Goal: Check status: Check status

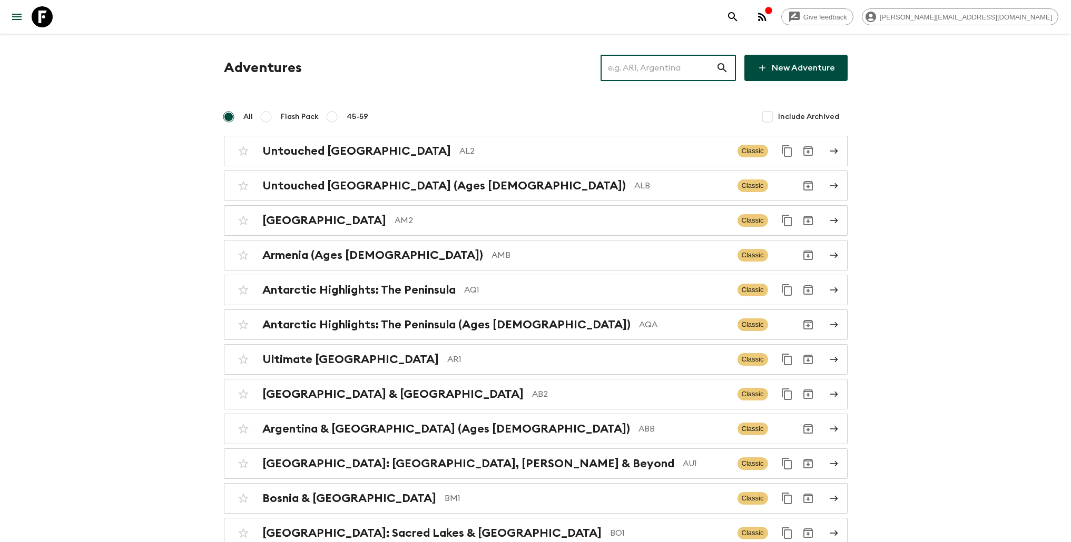
click at [644, 77] on input "text" at bounding box center [657, 67] width 115 height 29
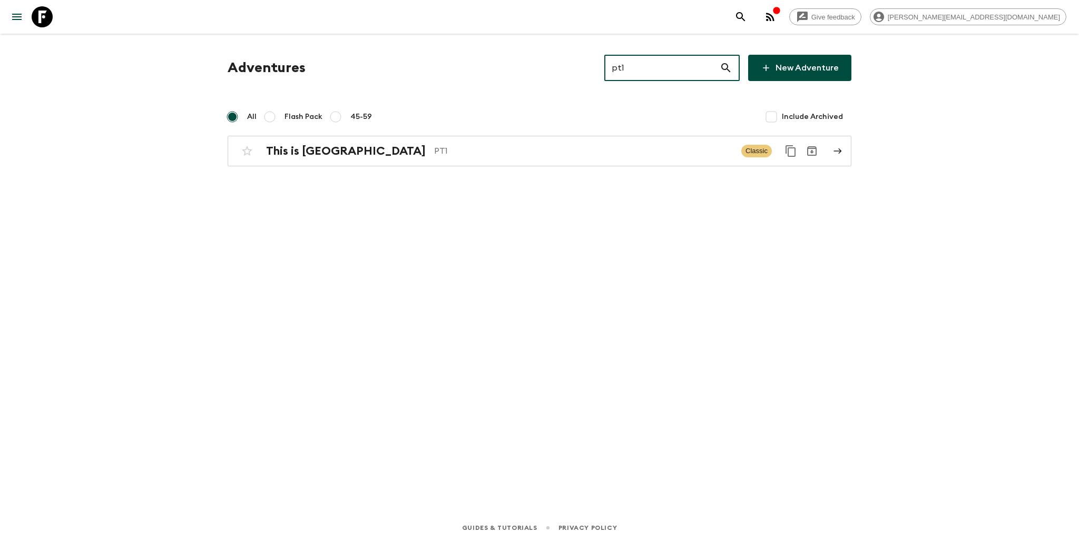
type input "pt1"
click at [394, 174] on div "Adventures pt1 ​ New Adventure All Flash Pack 45-59 Include Archived This is Po…" at bounding box center [539, 259] width 674 height 451
click at [403, 158] on div "This is Portugal PT1 Classic" at bounding box center [518, 151] width 565 height 21
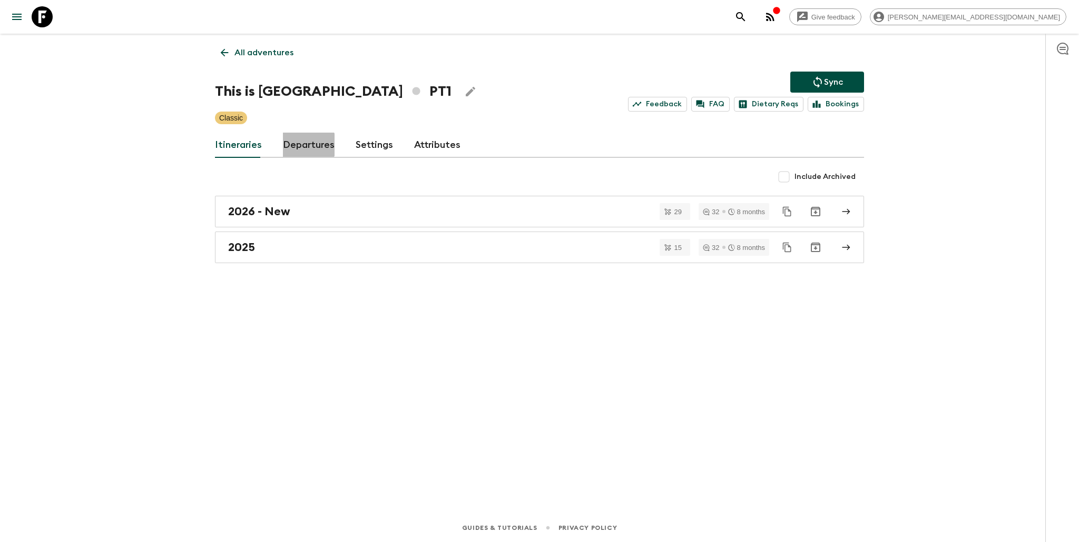
click at [305, 145] on link "Departures" at bounding box center [309, 145] width 52 height 25
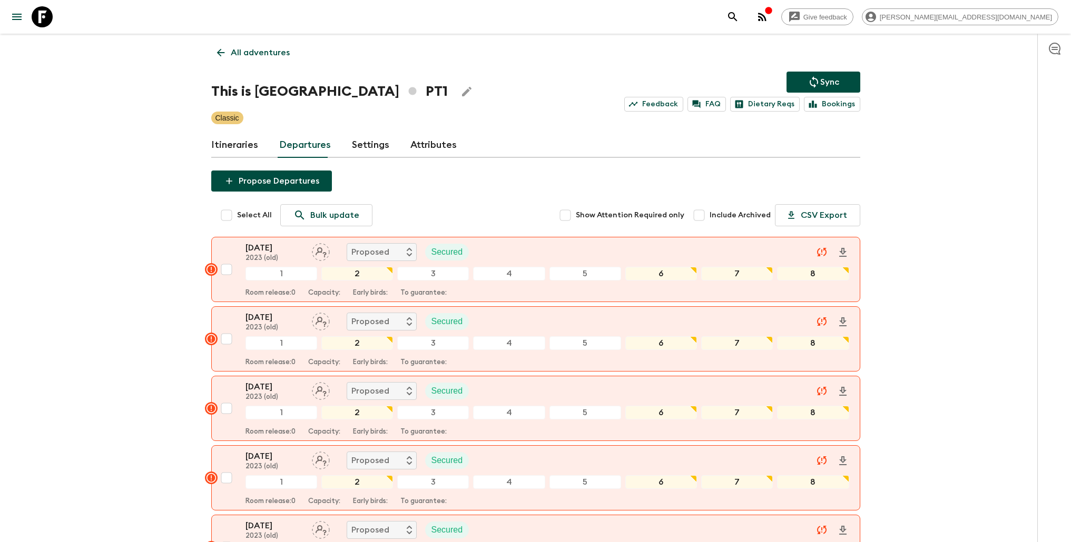
scroll to position [3105, 0]
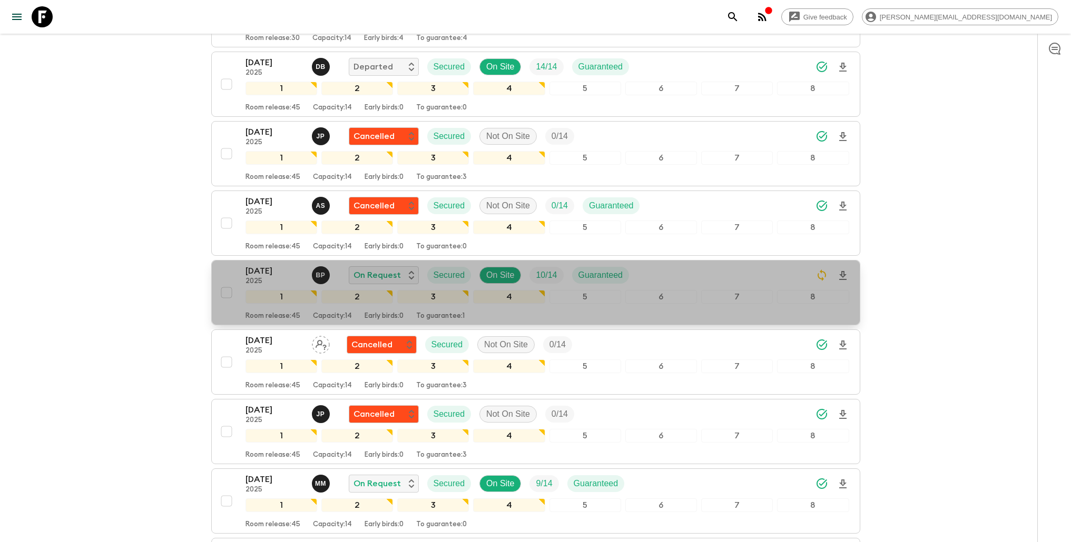
click at [693, 276] on div "[DATE] 2025 B P On Request Secured On Site 10 / 14 Guaranteed" at bounding box center [547, 275] width 604 height 21
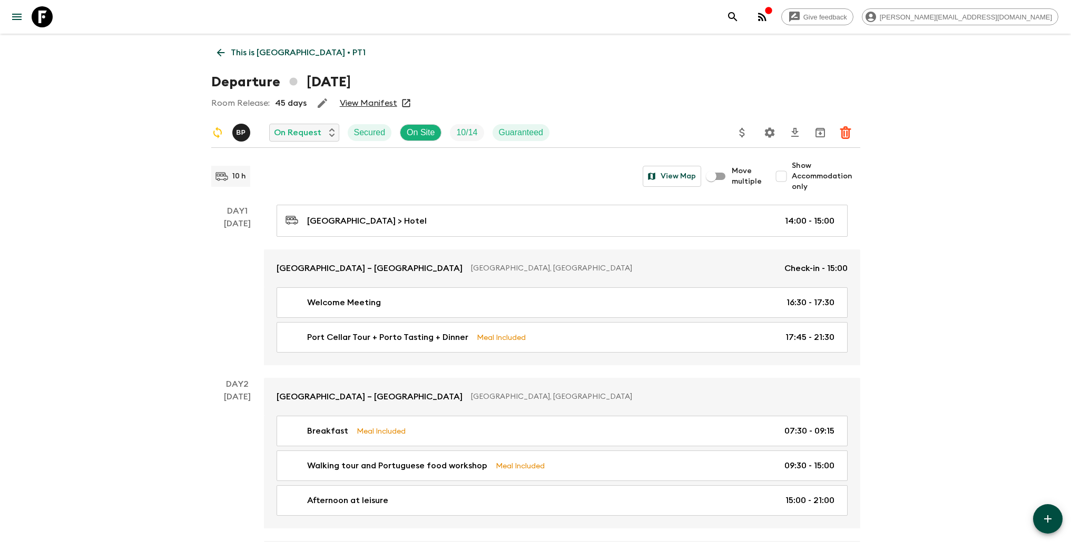
click at [377, 105] on link "View Manifest" at bounding box center [368, 103] width 57 height 11
click at [297, 55] on p "This is [GEOGRAPHIC_DATA] • PT1" at bounding box center [298, 52] width 135 height 13
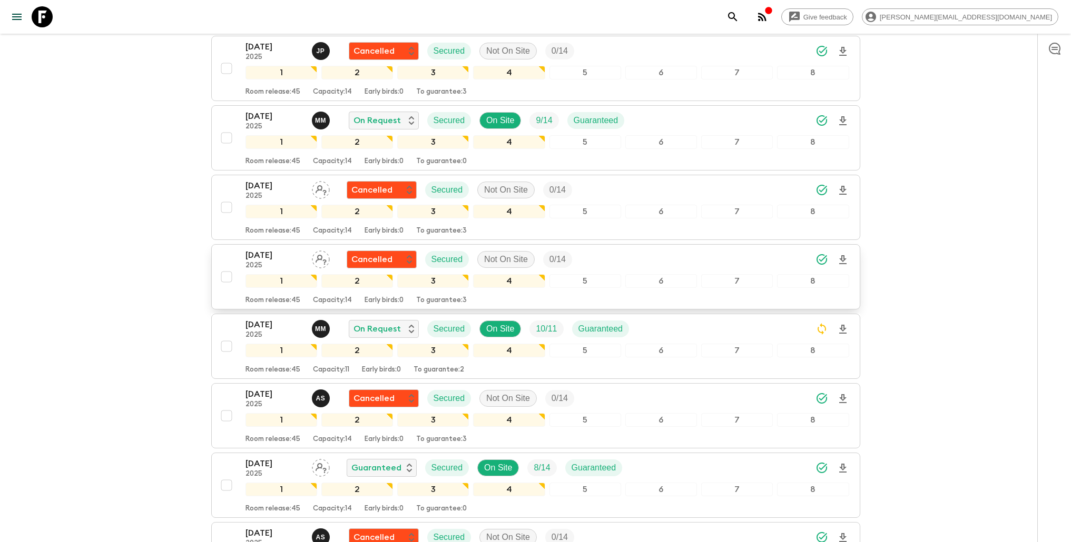
scroll to position [3522, 0]
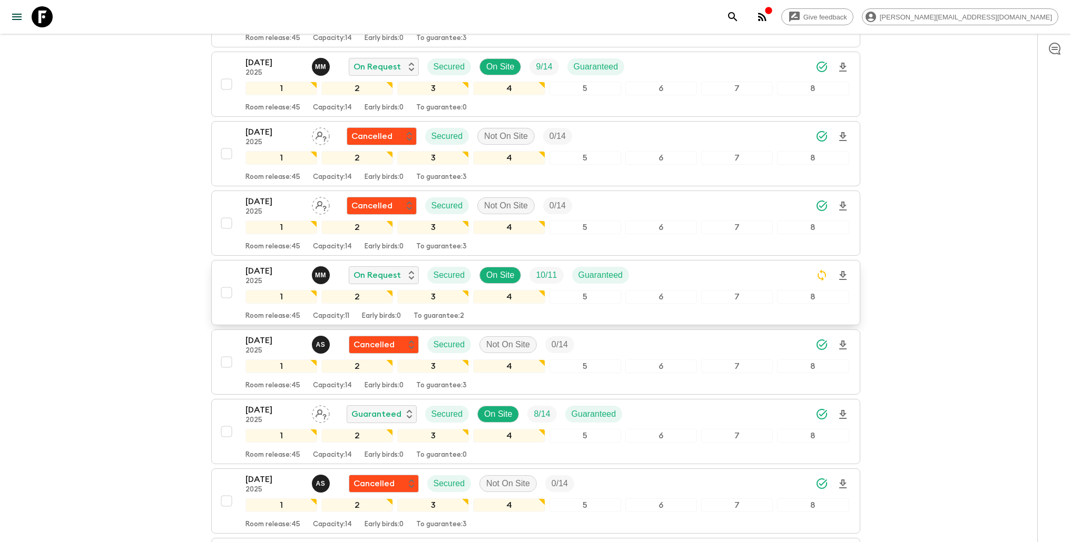
click at [729, 277] on div "[DATE] 2025 M M On Request Secured On Site 10 / 11 Guaranteed" at bounding box center [547, 275] width 604 height 21
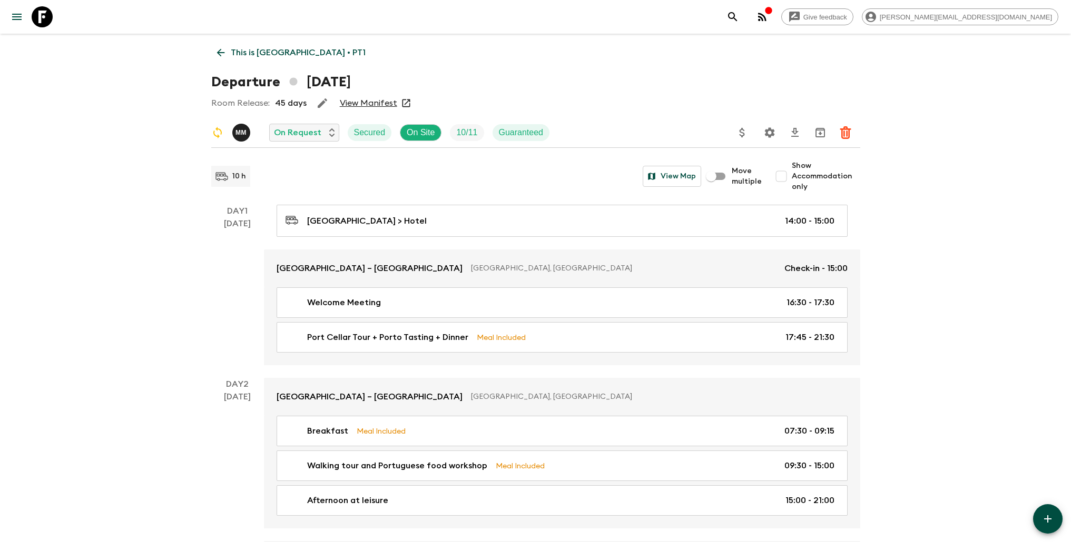
click at [375, 102] on link "View Manifest" at bounding box center [368, 103] width 57 height 11
